Goal: Navigation & Orientation: Find specific page/section

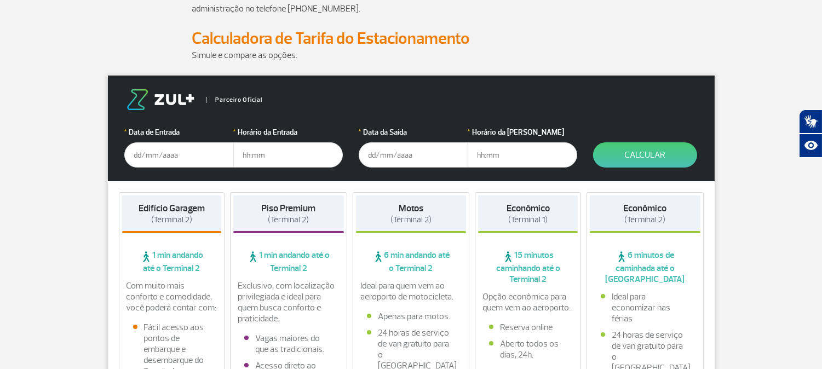
scroll to position [182, 0]
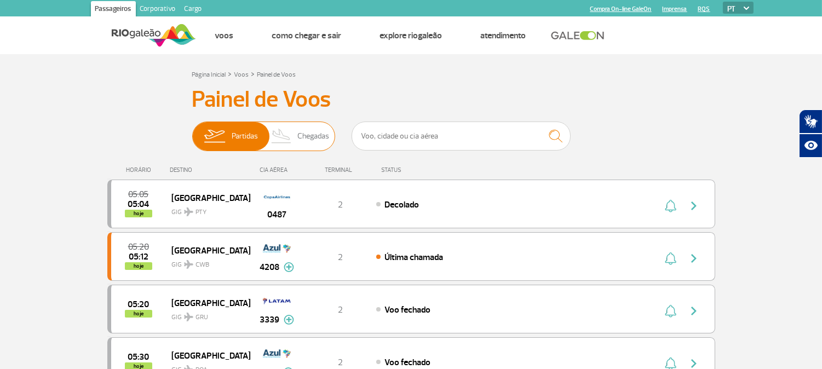
click at [310, 139] on span "Chegadas" at bounding box center [313, 136] width 32 height 28
click at [192, 131] on input "Partidas Chegadas" at bounding box center [192, 131] width 0 height 0
